Goal: Check status: Check status

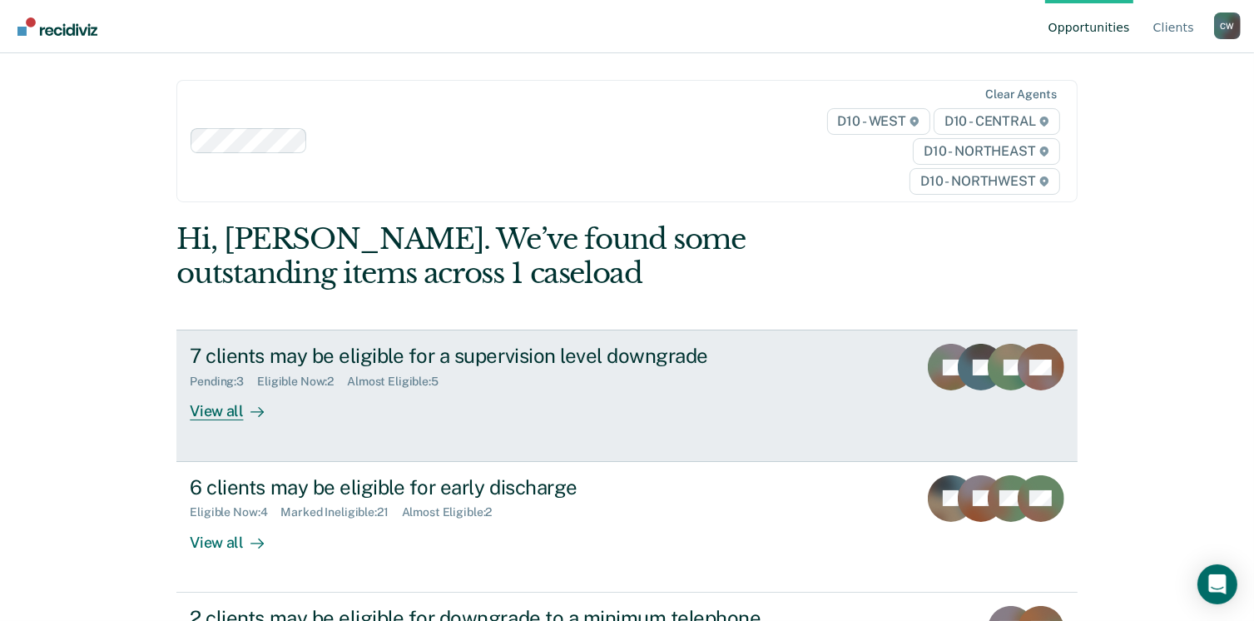
click at [393, 394] on div "7 clients may be eligible for a supervision level downgrade Pending : 3 Eligibl…" at bounding box center [502, 382] width 624 height 77
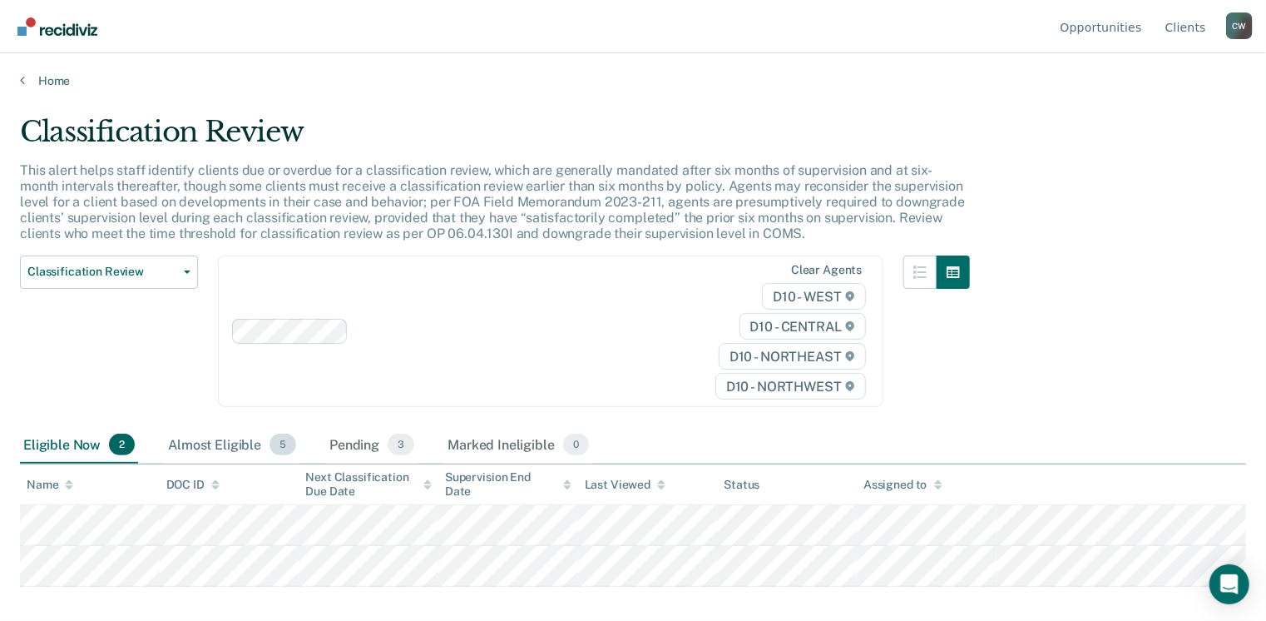
click at [280, 455] on div "Almost Eligible 5" at bounding box center [232, 445] width 135 height 37
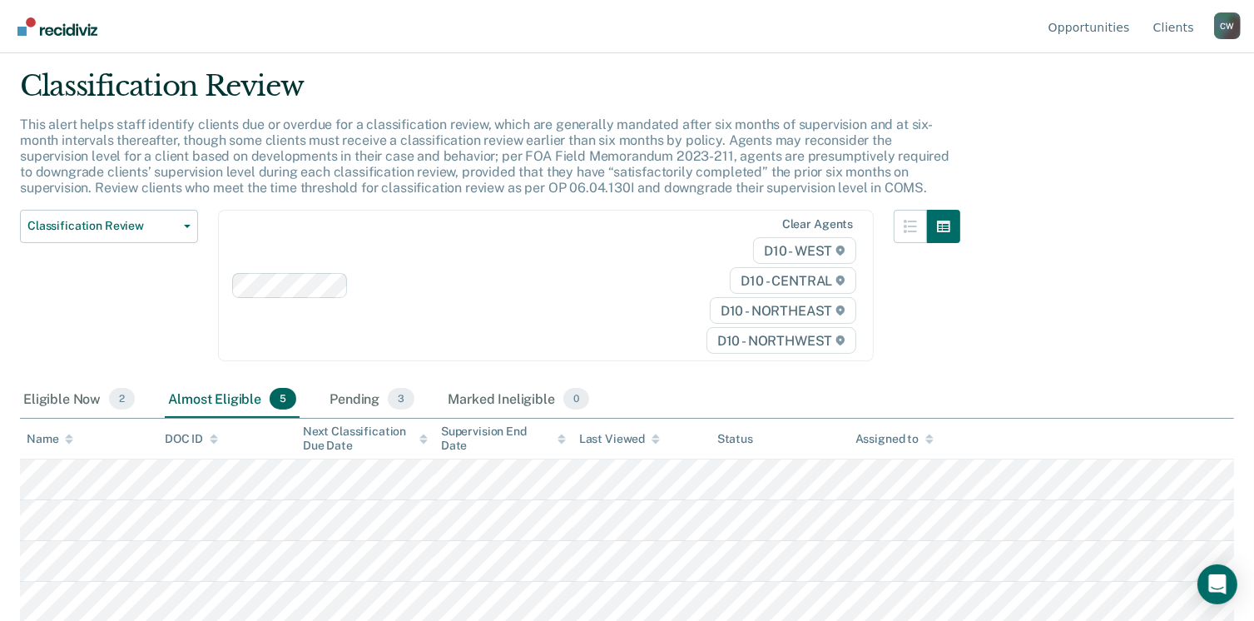
scroll to position [87, 0]
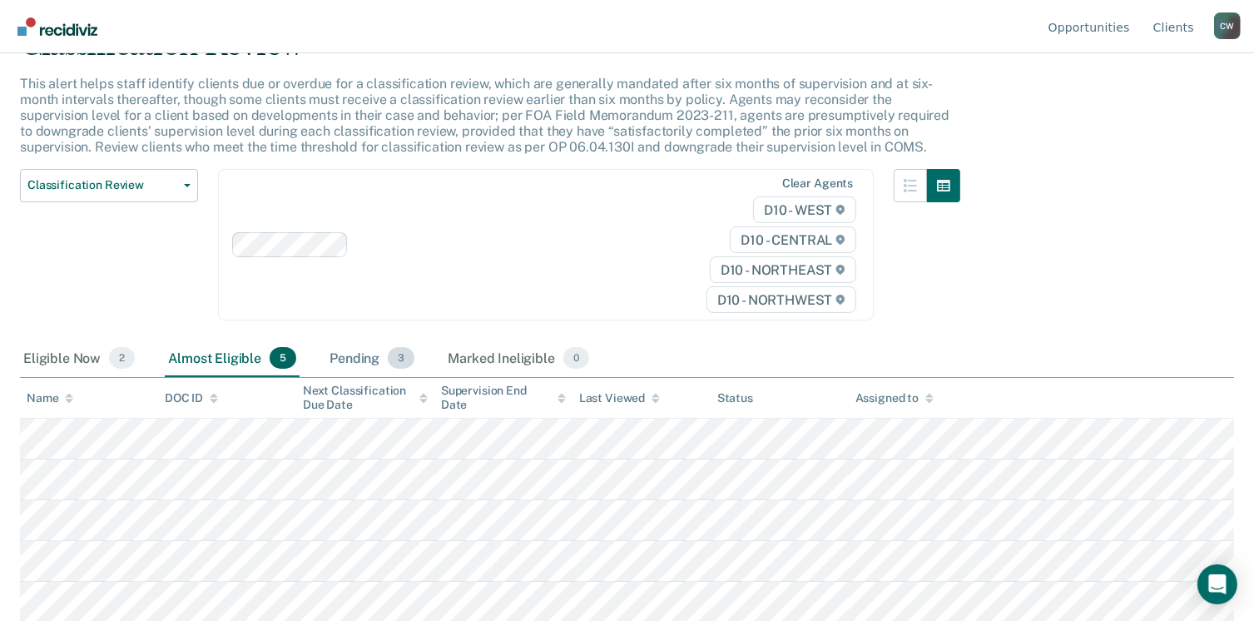
click at [363, 354] on div "Pending 3" at bounding box center [372, 358] width 92 height 37
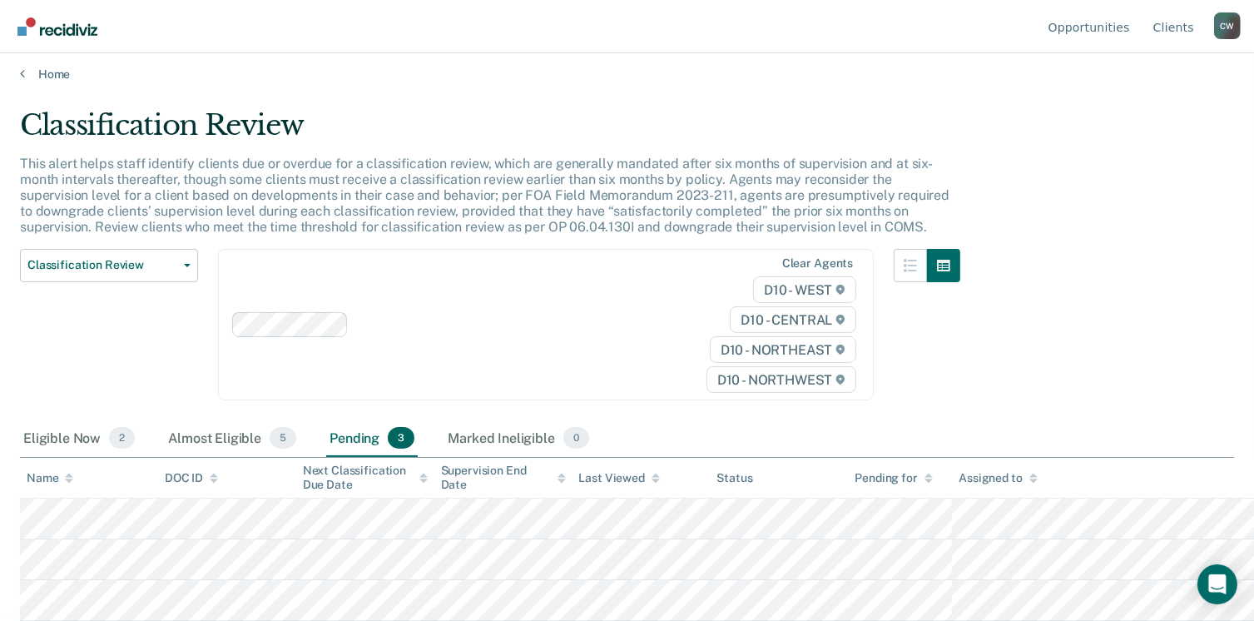
scroll to position [13, 0]
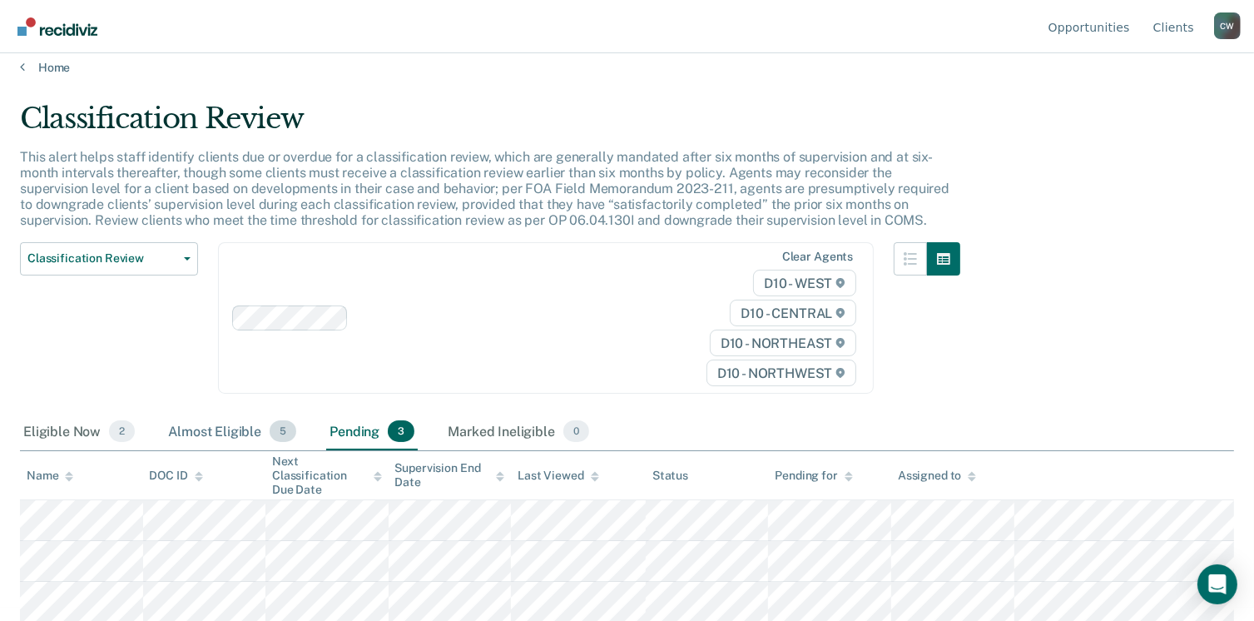
drag, startPoint x: 181, startPoint y: 403, endPoint x: 190, endPoint y: 418, distance: 16.4
click at [181, 408] on div "Classification Review Classification Review Early Discharge Minimum Telephone R…" at bounding box center [109, 328] width 178 height 172
click at [192, 420] on div "Almost Eligible 5" at bounding box center [232, 431] width 135 height 37
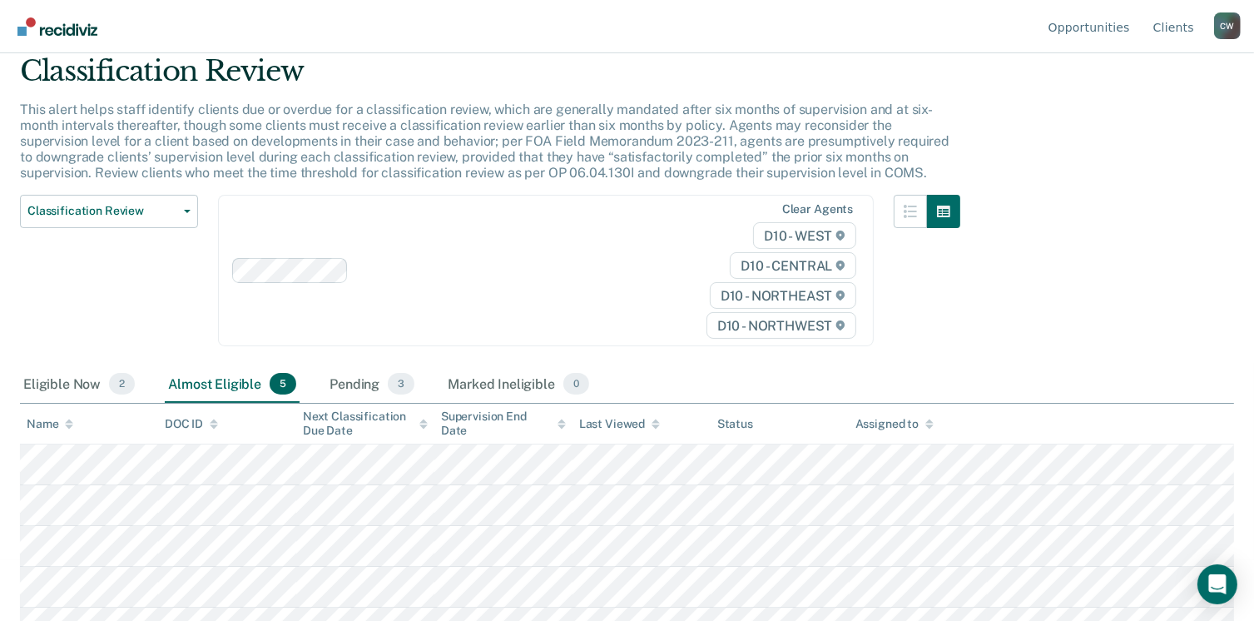
scroll to position [87, 0]
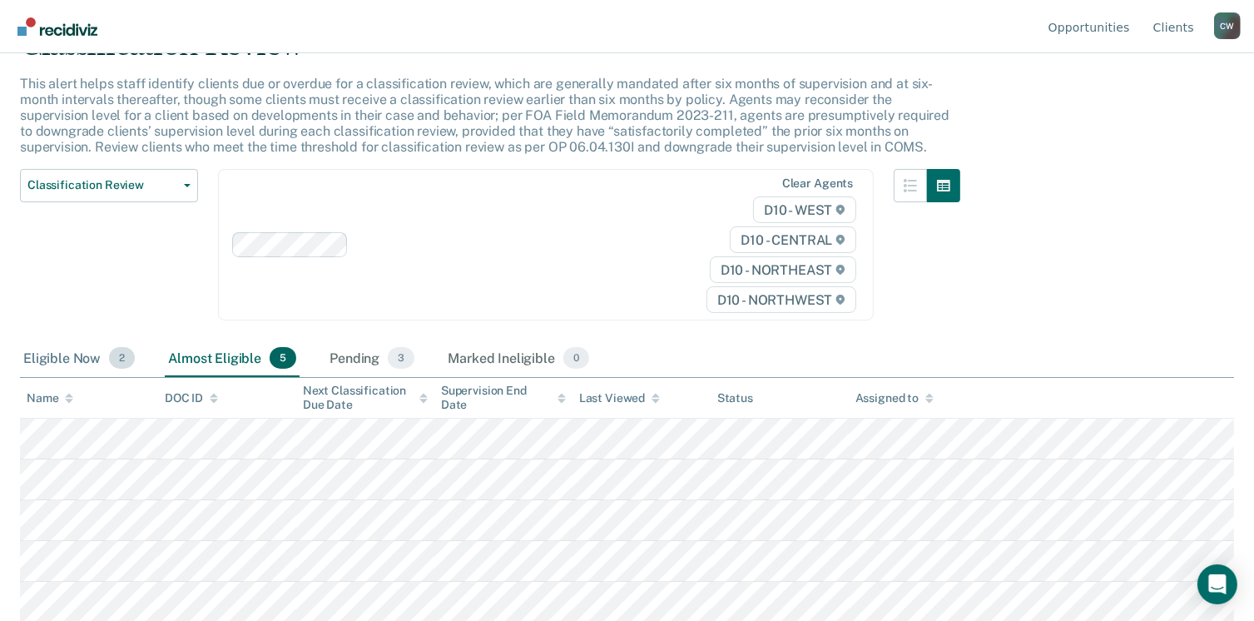
click at [76, 359] on div "Eligible Now 2" at bounding box center [79, 358] width 118 height 37
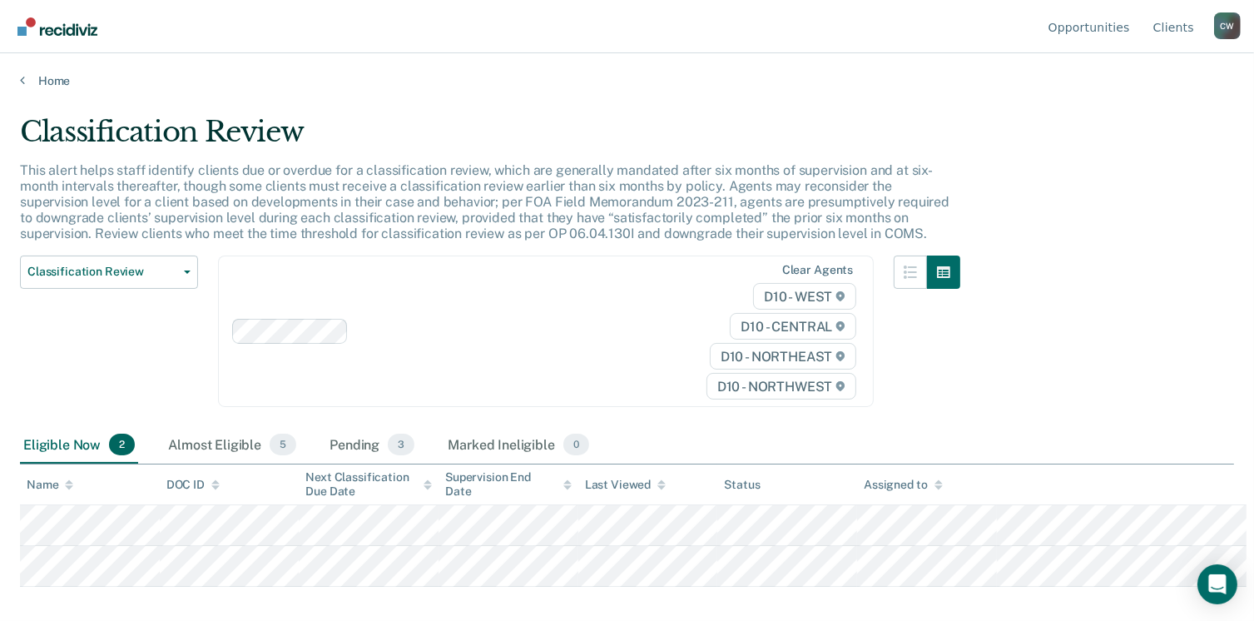
scroll to position [0, 0]
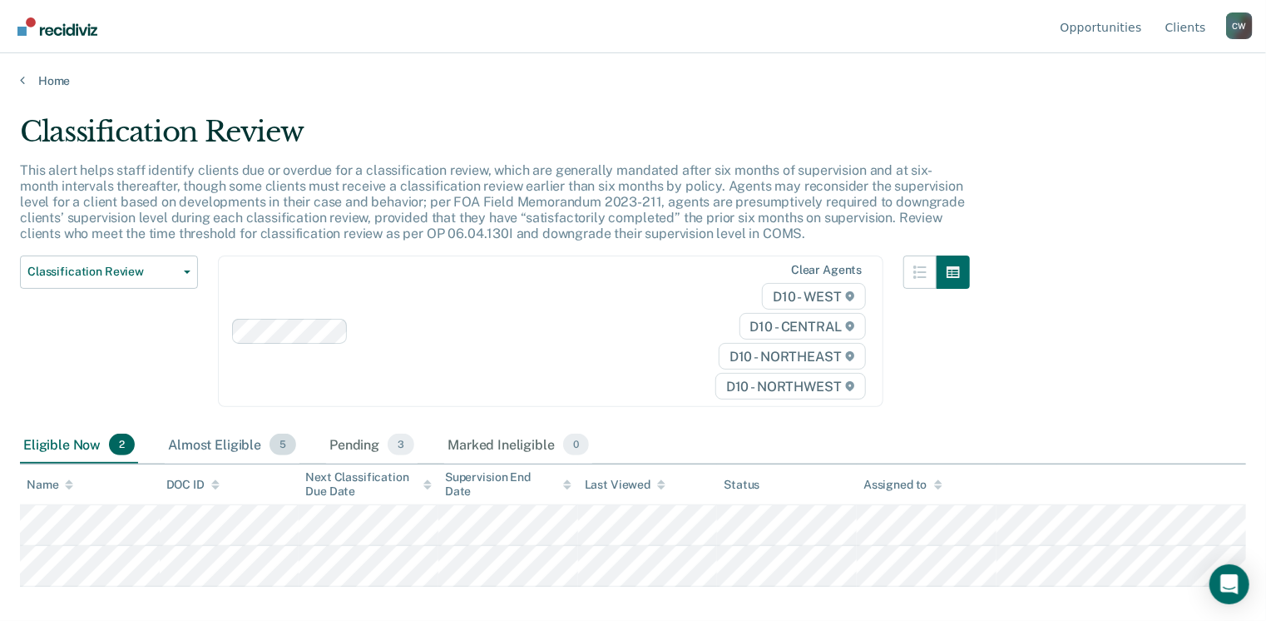
click at [258, 446] on div "Almost Eligible 5" at bounding box center [232, 445] width 135 height 37
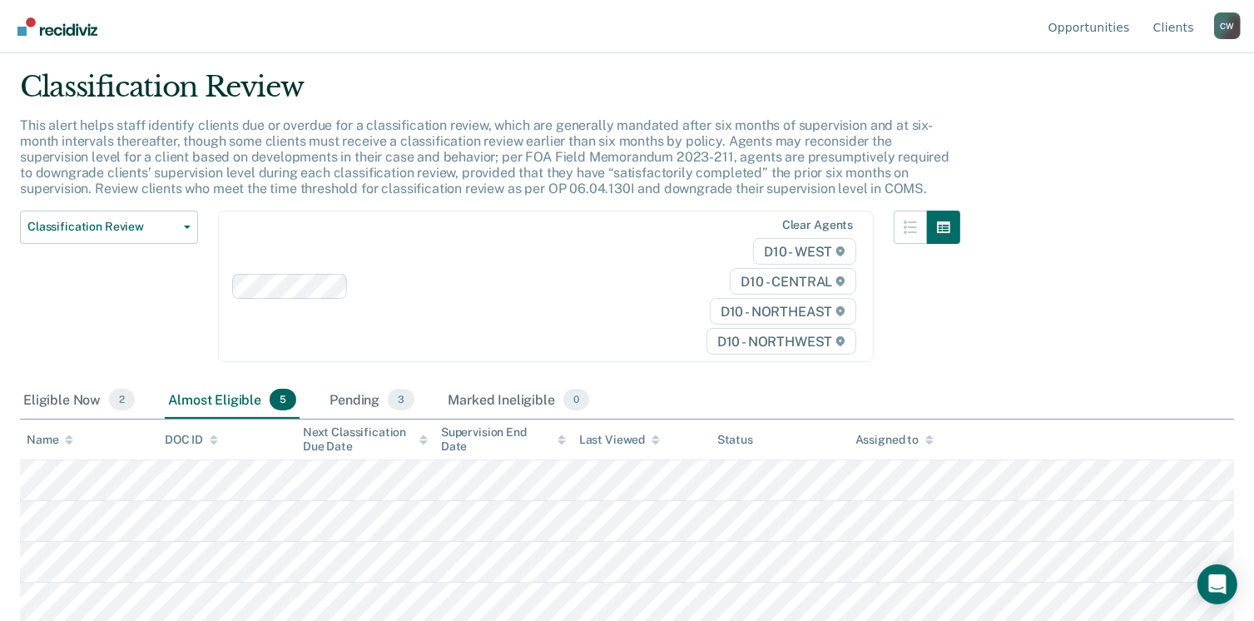
scroll to position [87, 0]
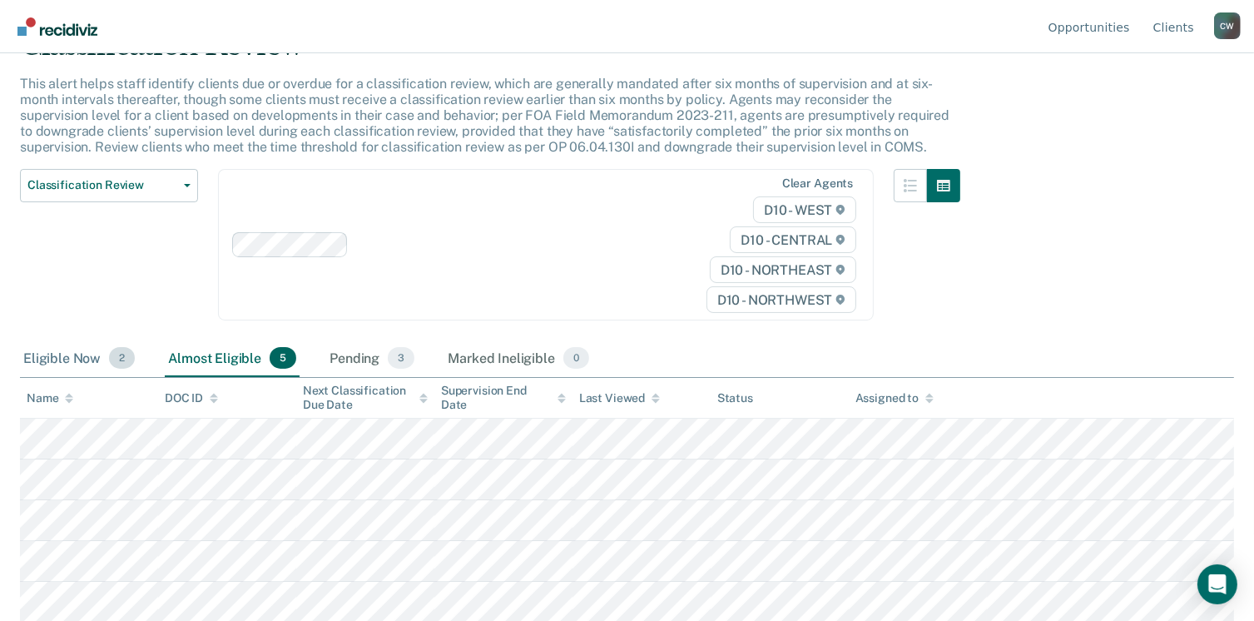
click at [64, 361] on div "Eligible Now 2" at bounding box center [79, 358] width 118 height 37
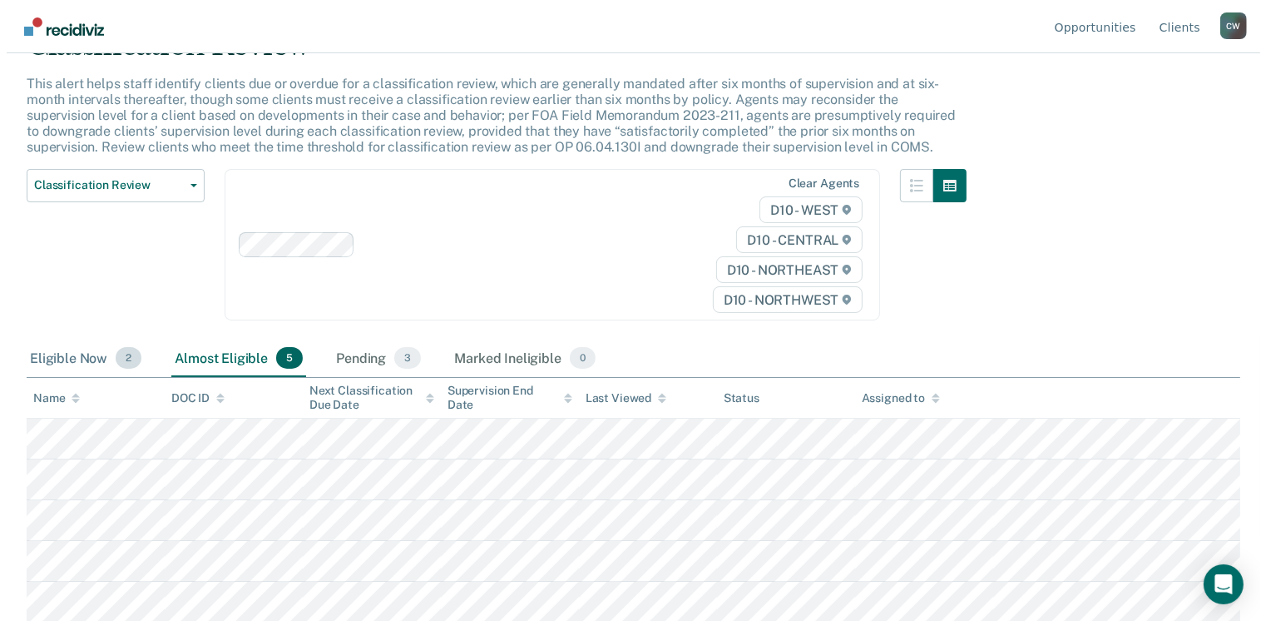
scroll to position [0, 0]
